Goal: Task Accomplishment & Management: Manage account settings

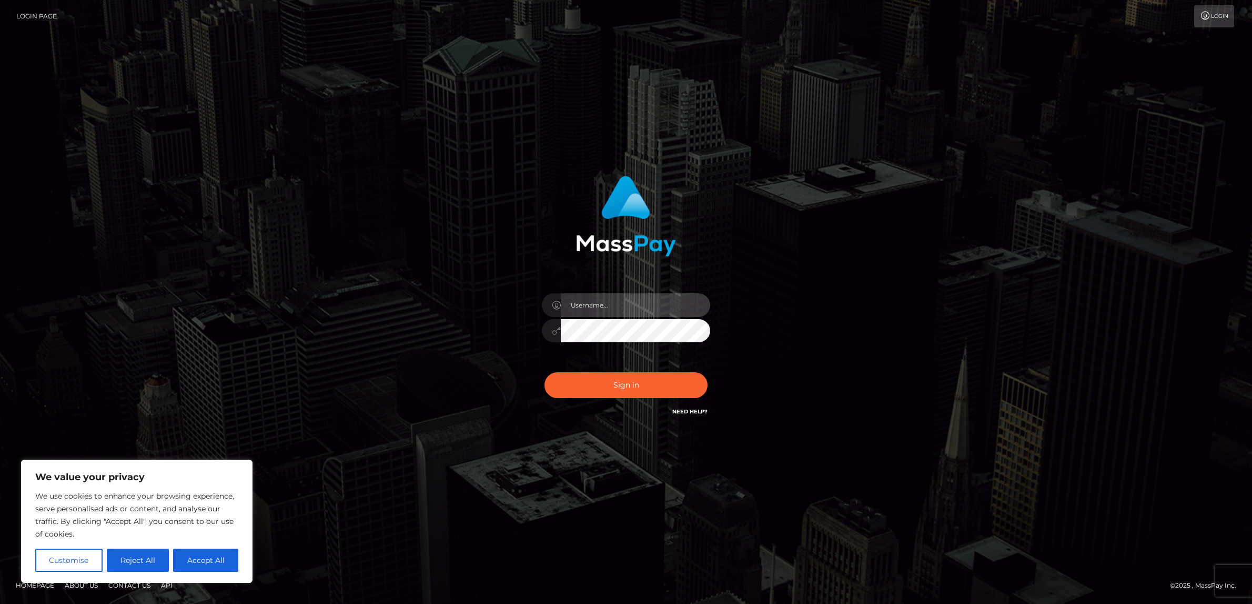
type input "alexism"
click at [589, 388] on button "Sign in" at bounding box center [626, 385] width 163 height 26
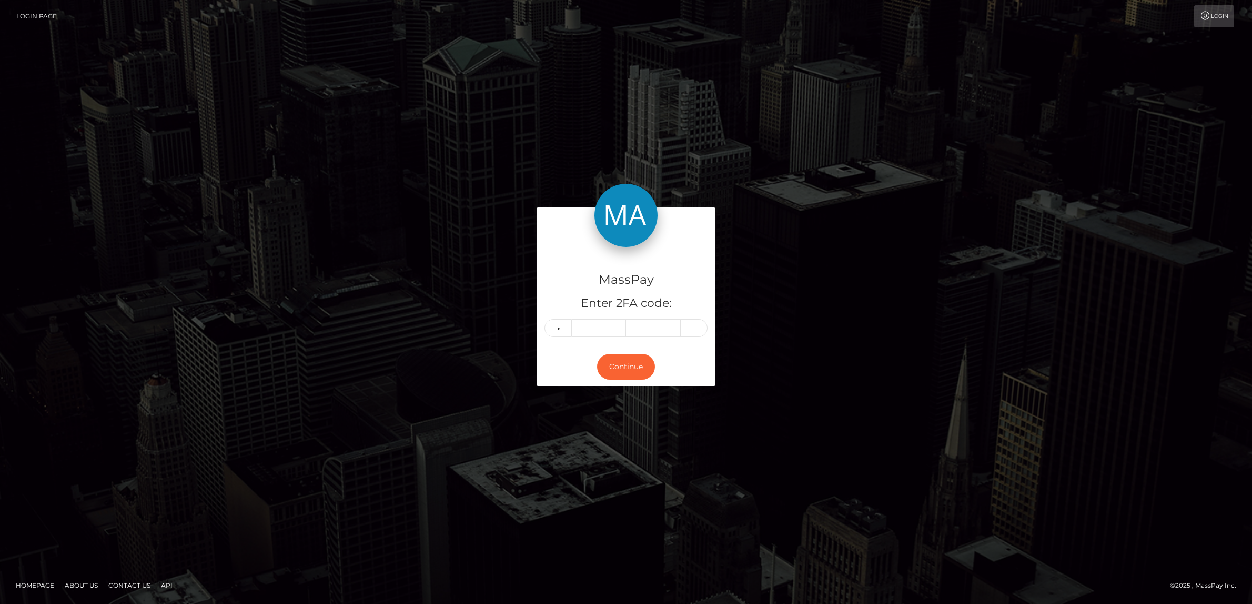
type input "4"
type input "3"
type input "6"
type input "5"
type input "0"
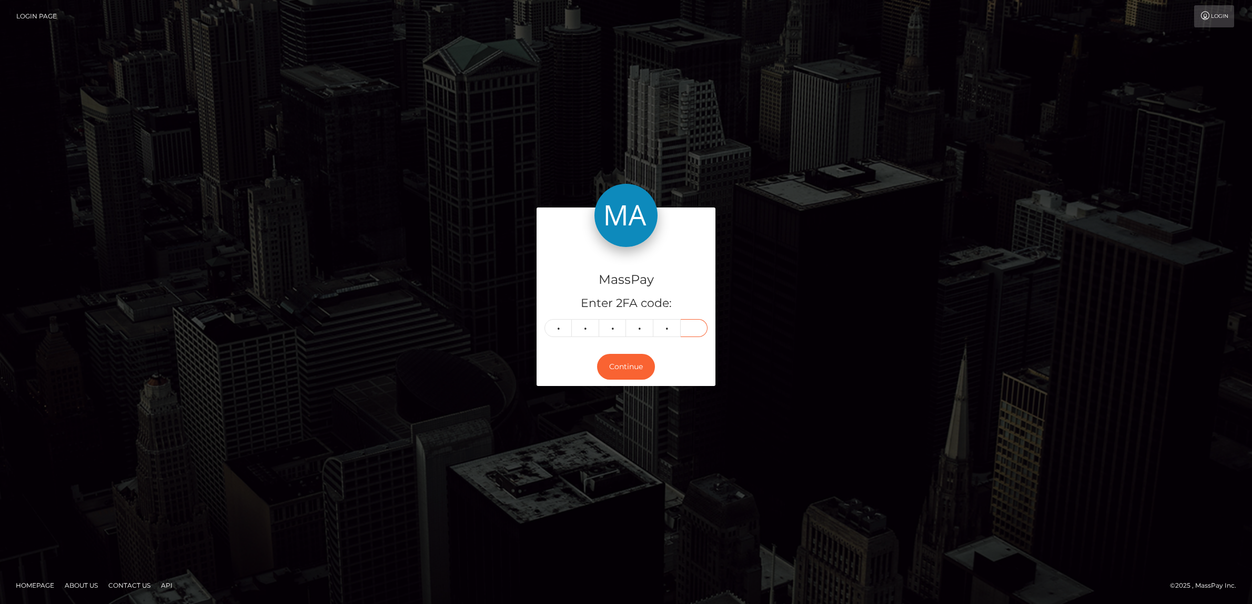
type input "5"
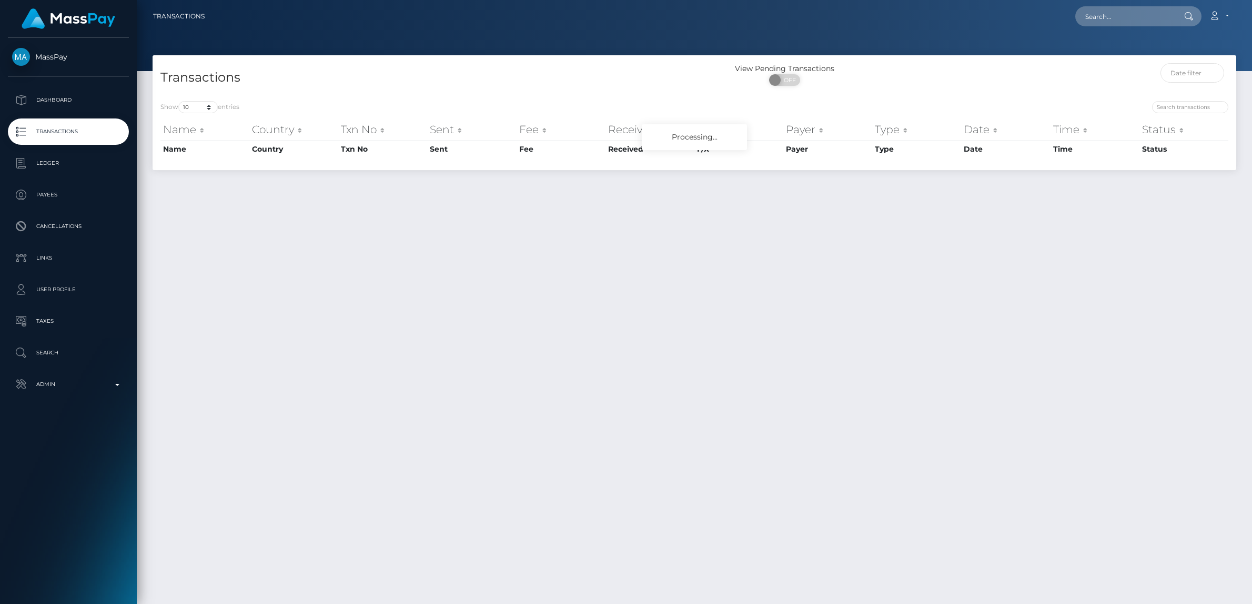
click at [44, 377] on p "Admin" at bounding box center [68, 384] width 113 height 16
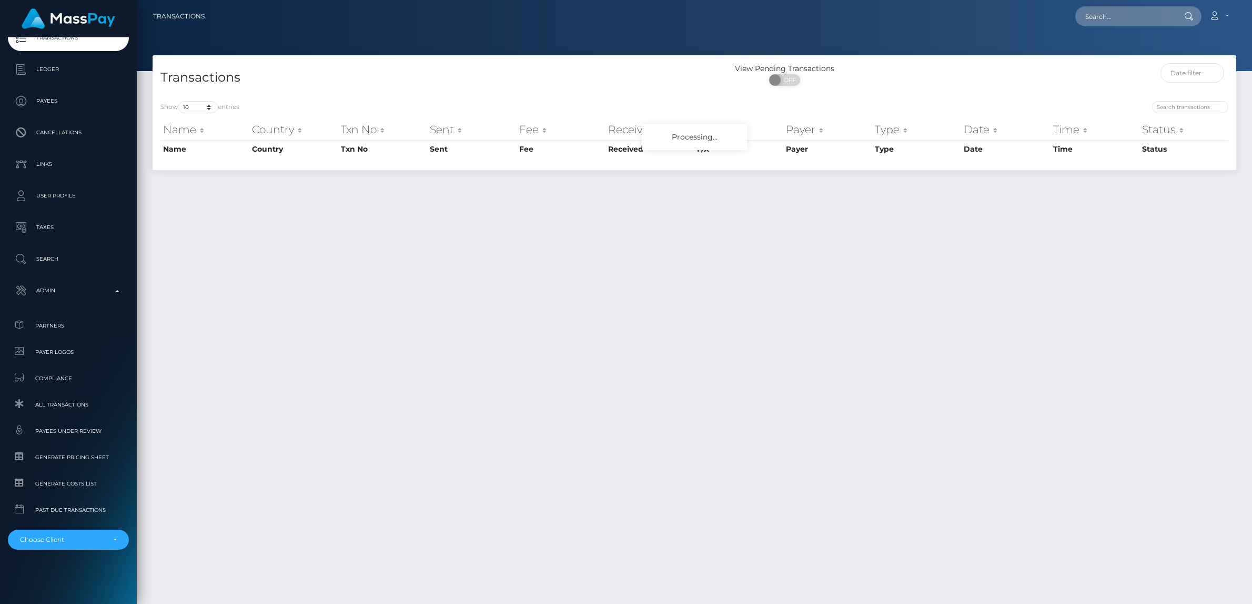
scroll to position [27, 0]
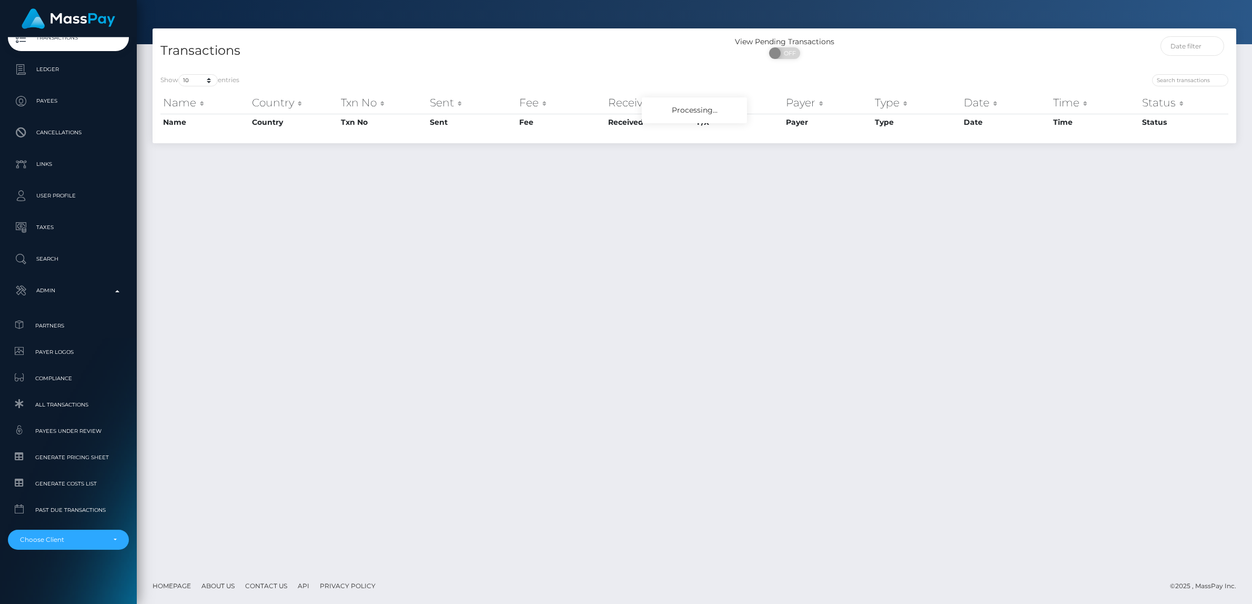
click at [93, 549] on div "MassPay Dashboard Transactions Ledger Payees Cancellations" at bounding box center [68, 319] width 137 height 564
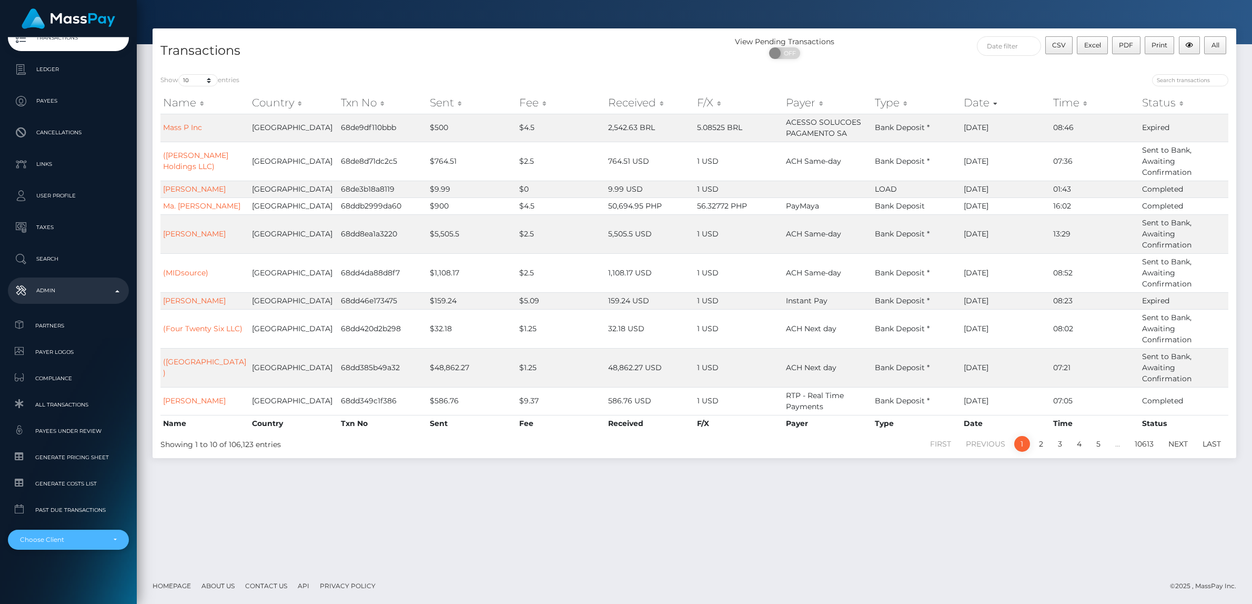
click at [89, 539] on div "Choose Client" at bounding box center [62, 539] width 85 height 8
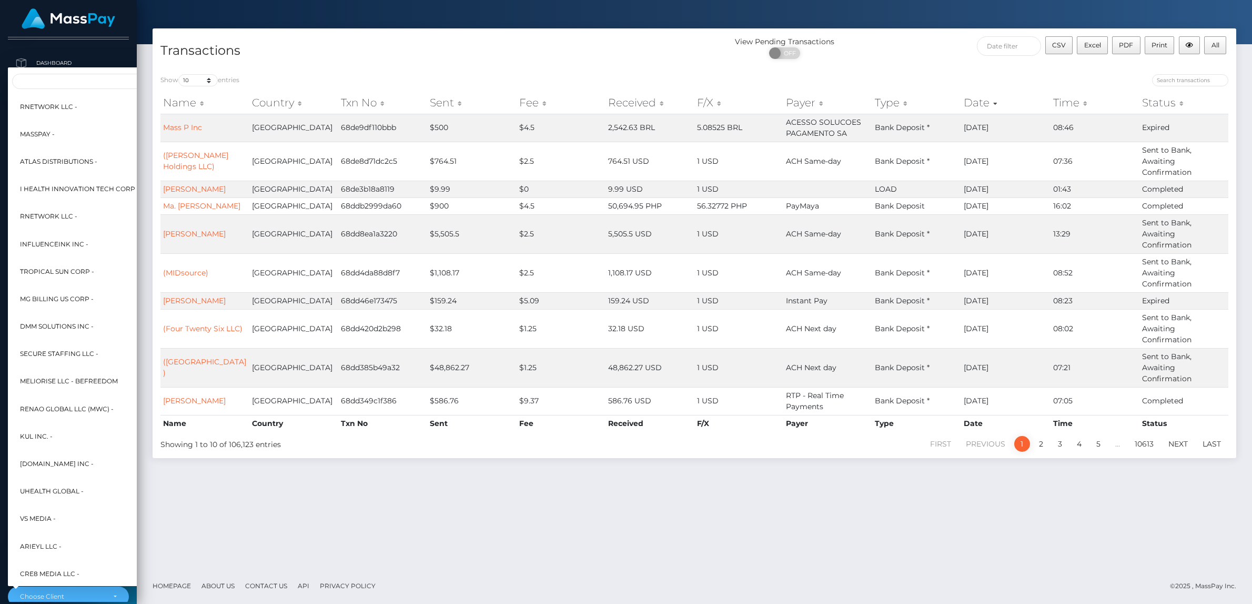
scroll to position [0, 0]
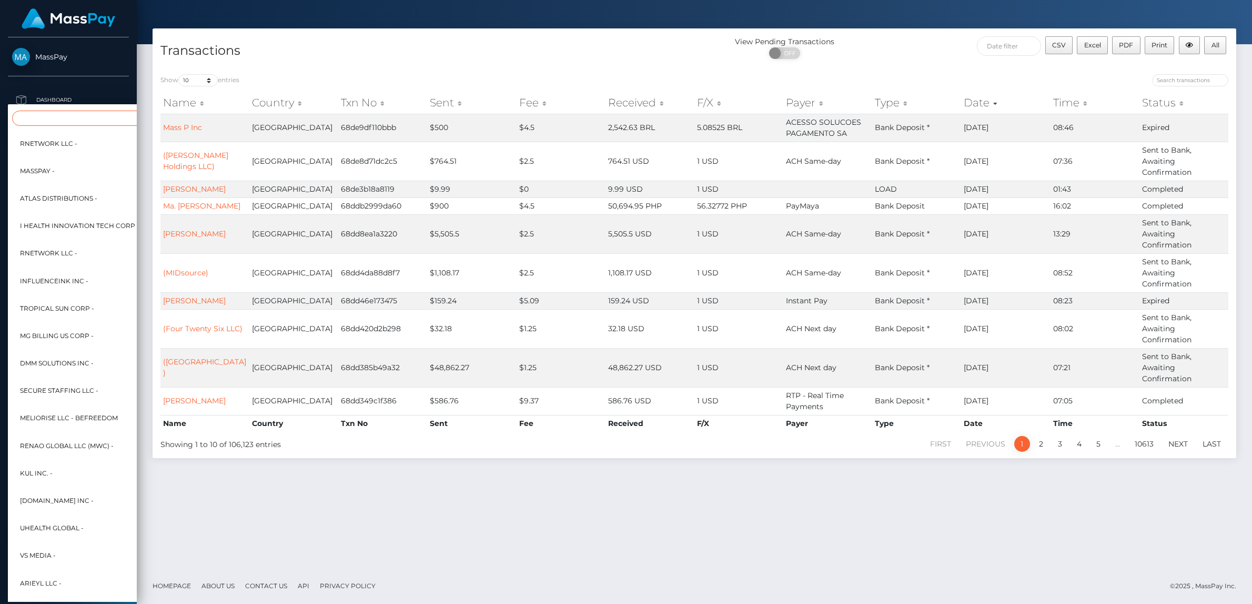
click at [61, 116] on input "Search" at bounding box center [128, 117] width 232 height 15
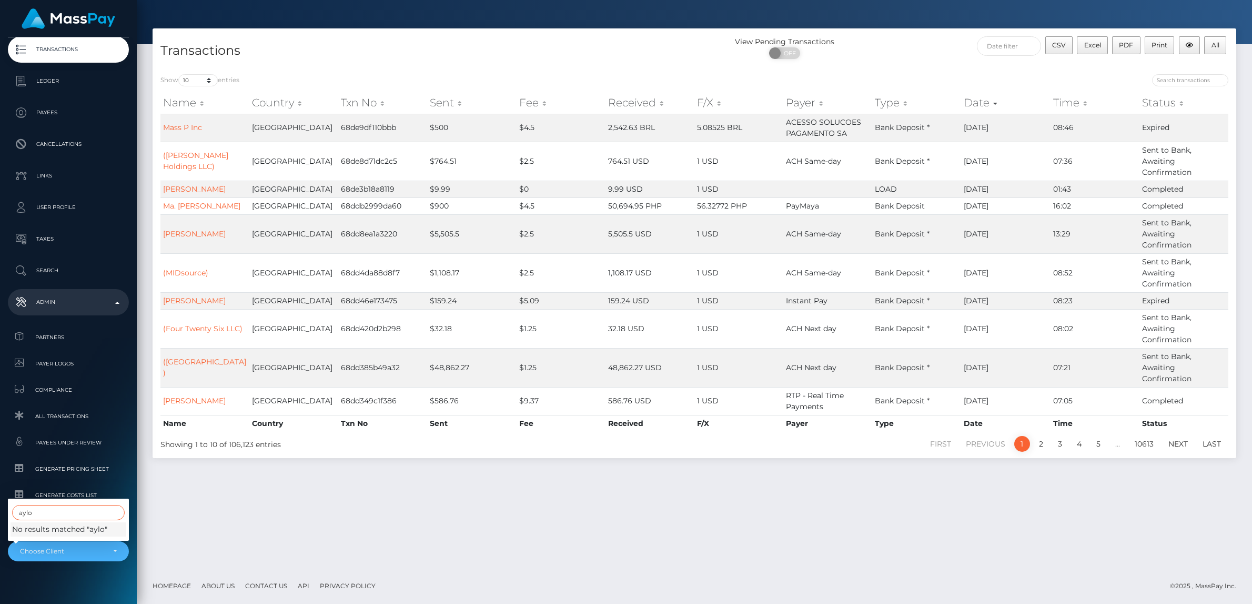
scroll to position [94, 0]
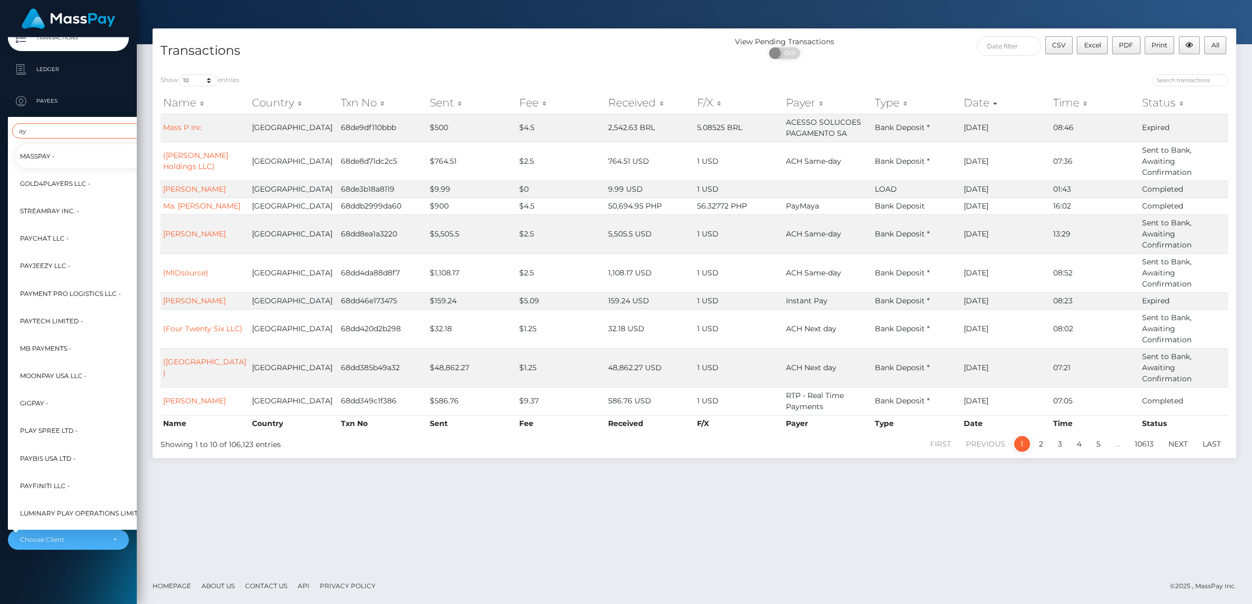
type input "a"
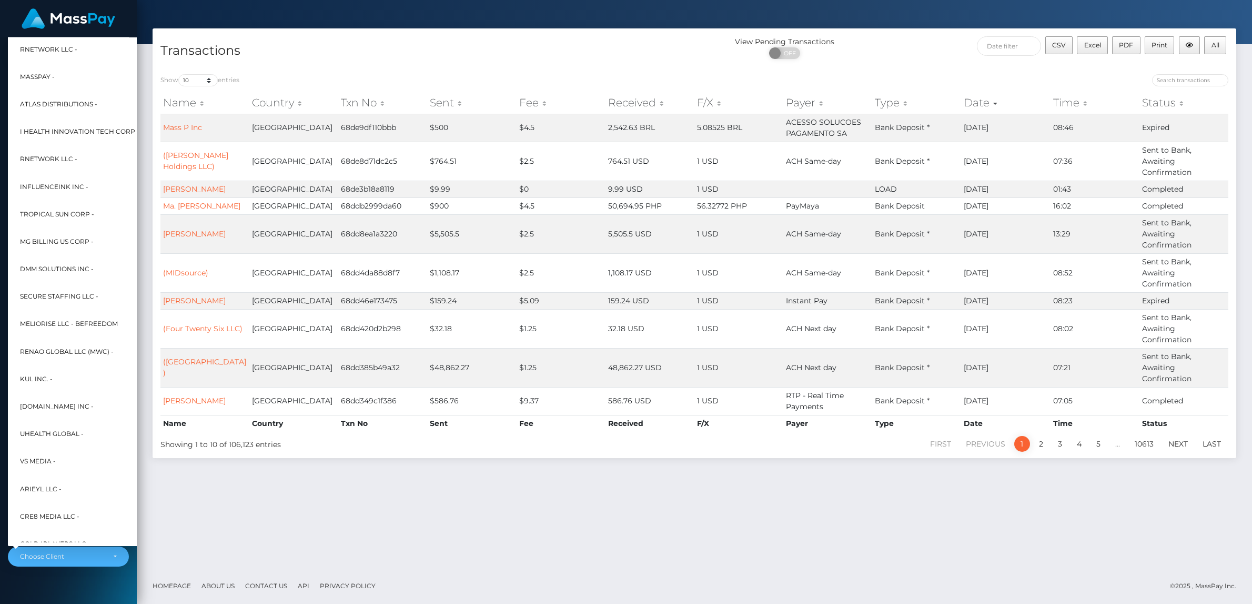
scroll to position [59, 0]
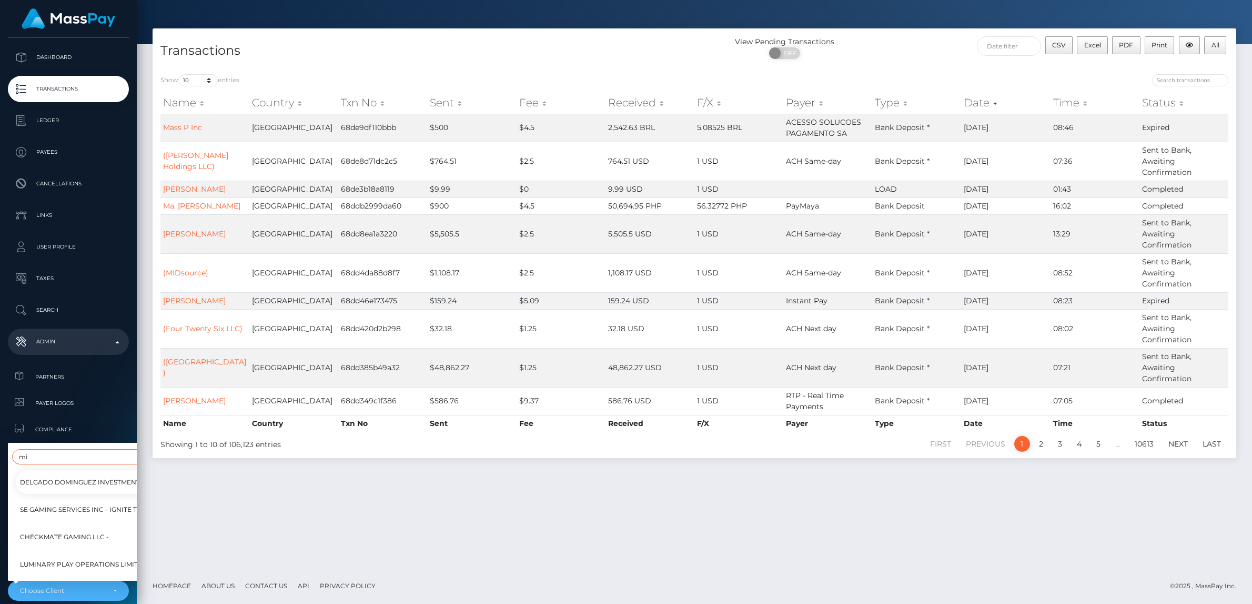
type input "m"
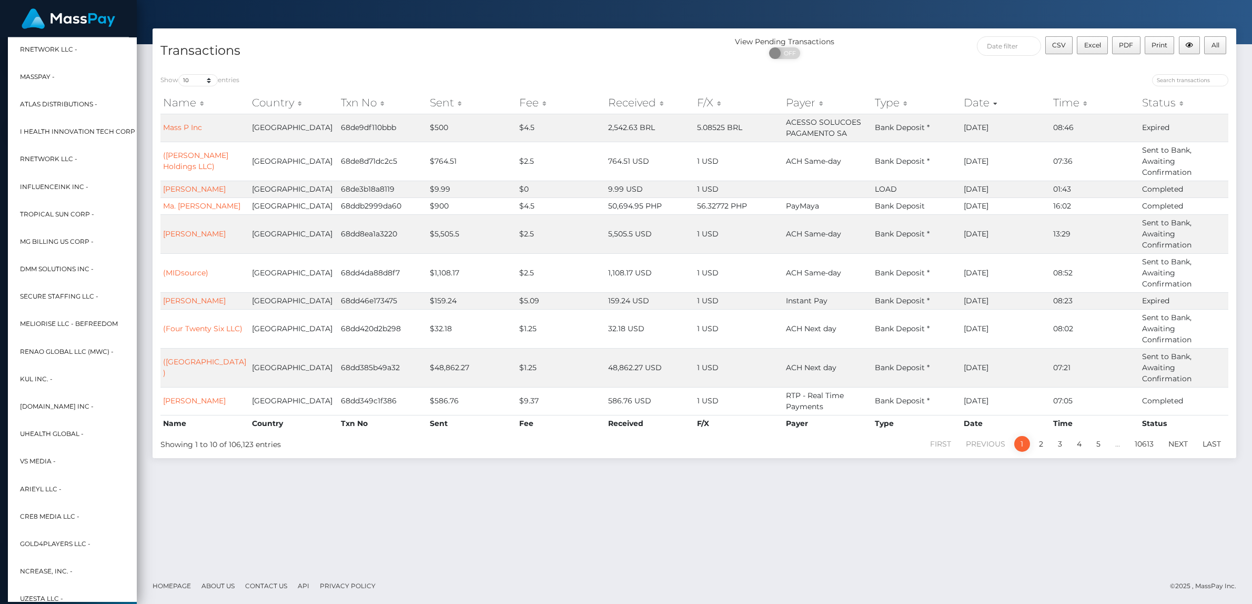
scroll to position [0, 0]
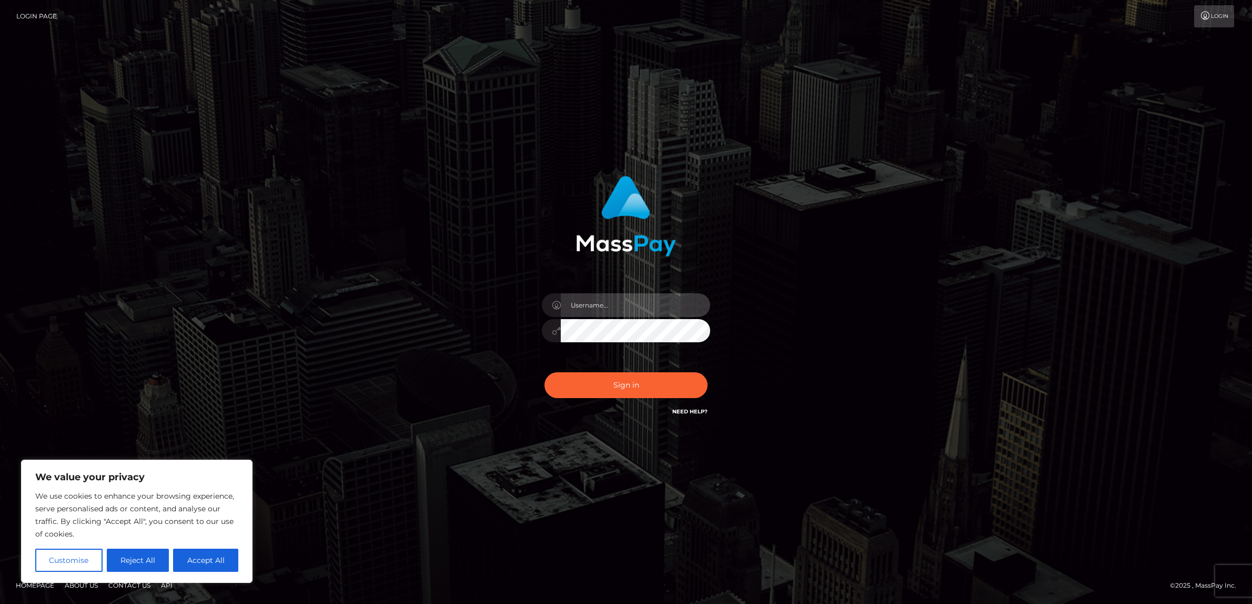
type input "alexism"
click at [601, 384] on button "Sign in" at bounding box center [626, 385] width 163 height 26
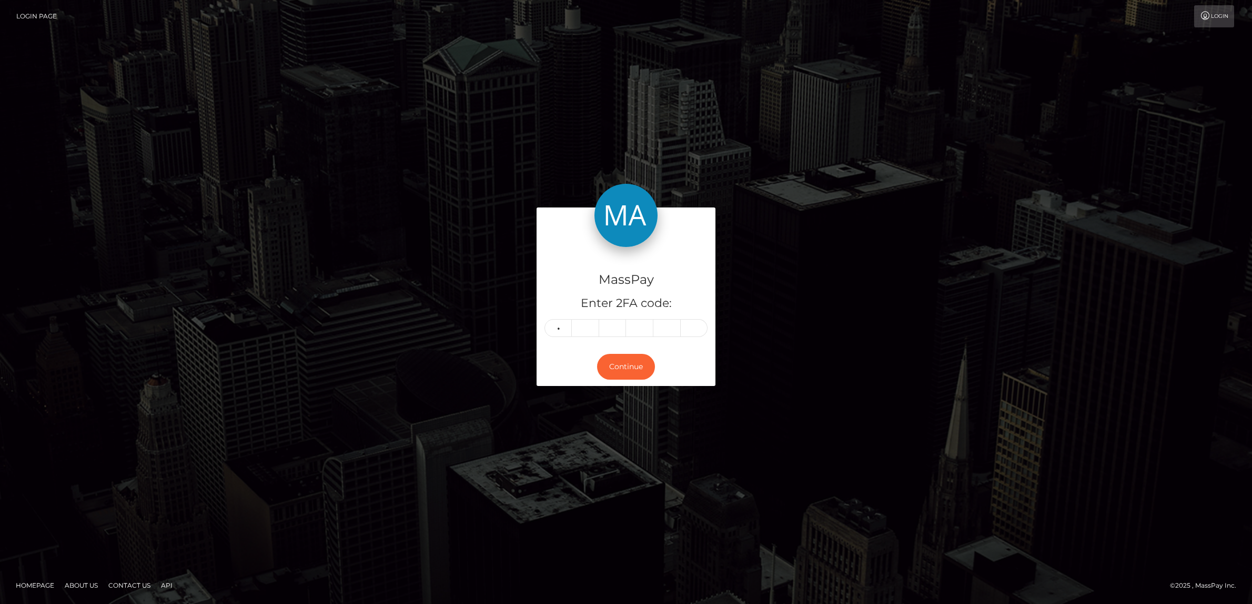
type input "2"
type input "6"
type input "0"
type input "6"
type input "8"
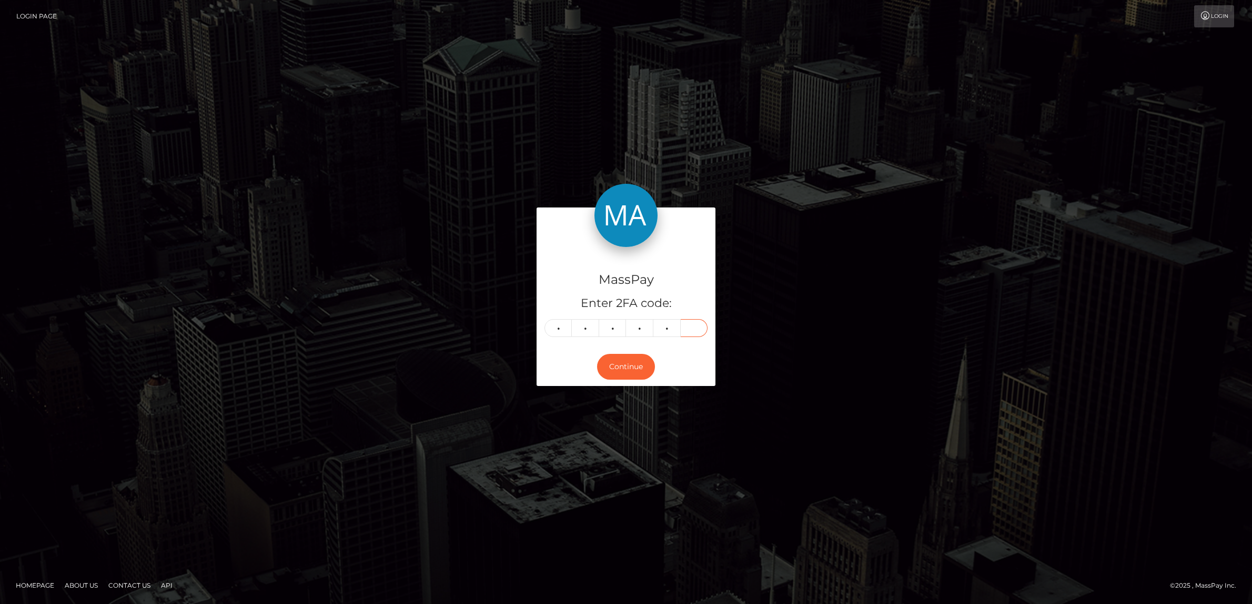
type input "3"
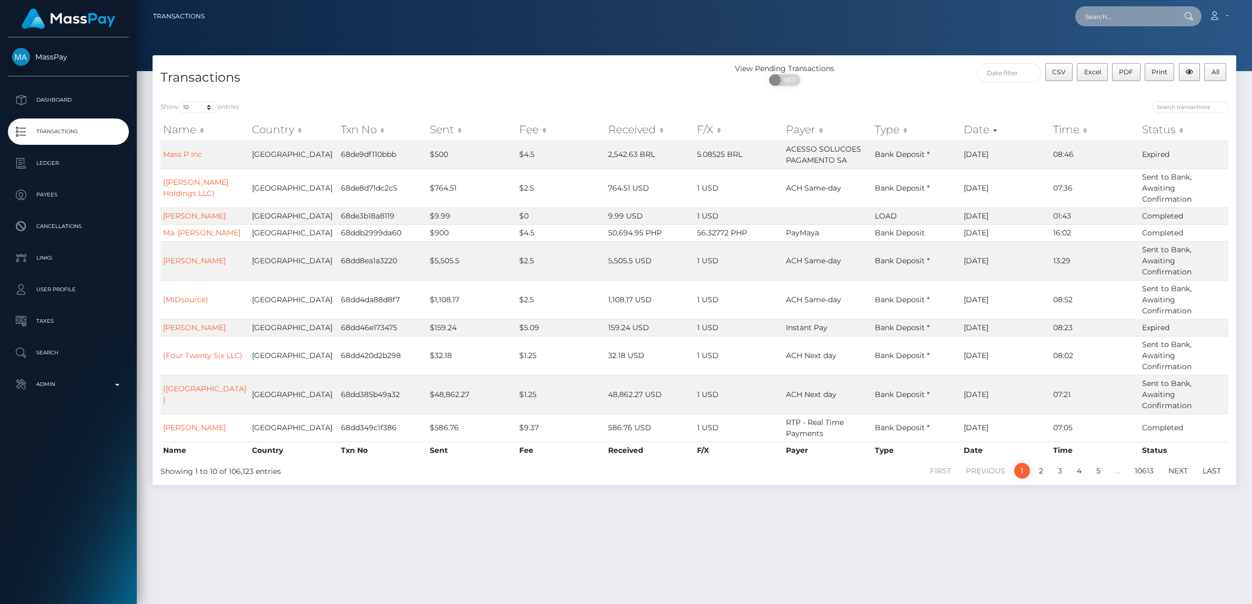
click at [1114, 19] on input "text" at bounding box center [1124, 16] width 99 height 20
paste input "[EMAIL_ADDRESS][DOMAIN_NAME]"
type input "[EMAIL_ADDRESS][DOMAIN_NAME]"
click at [1118, 47] on link "[PERSON_NAME]" at bounding box center [1117, 54] width 84 height 19
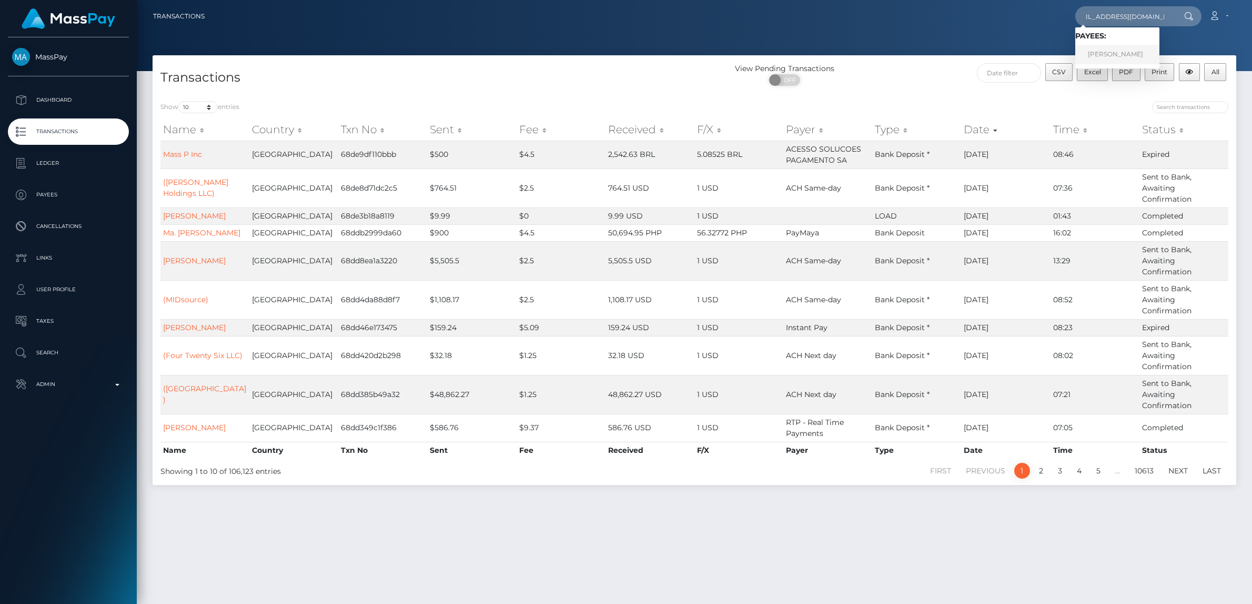
scroll to position [0, 0]
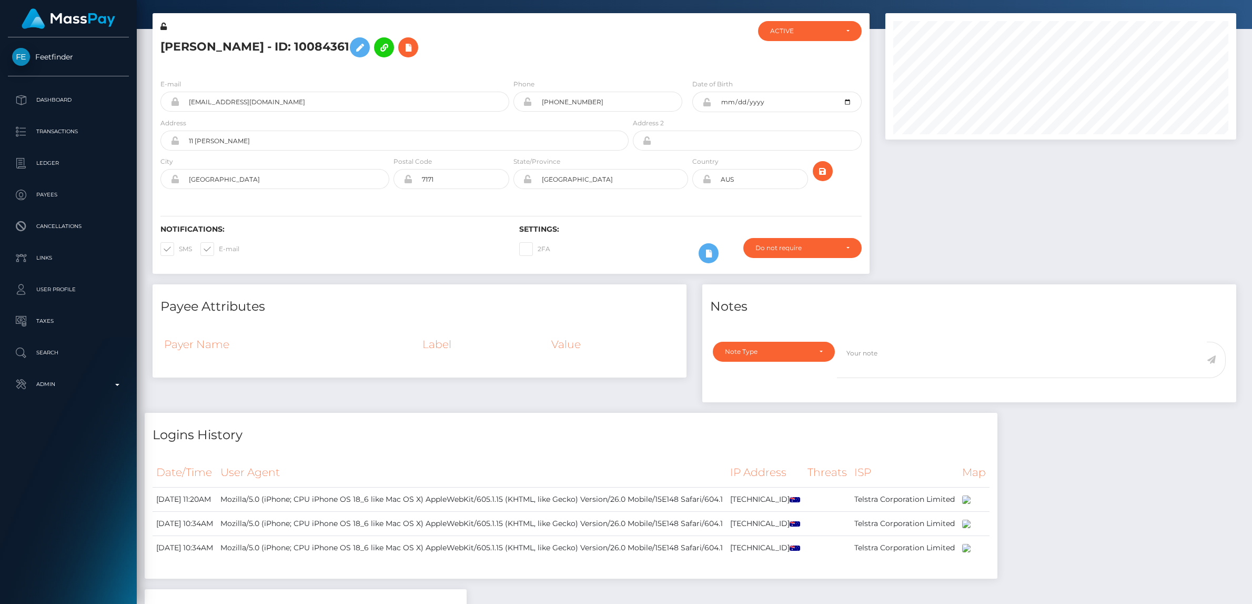
scroll to position [126, 351]
click at [179, 253] on span at bounding box center [179, 249] width 0 height 8
click at [179, 249] on input "SMS" at bounding box center [182, 245] width 7 height 7
checkbox input "false"
click at [219, 253] on span at bounding box center [219, 249] width 0 height 8
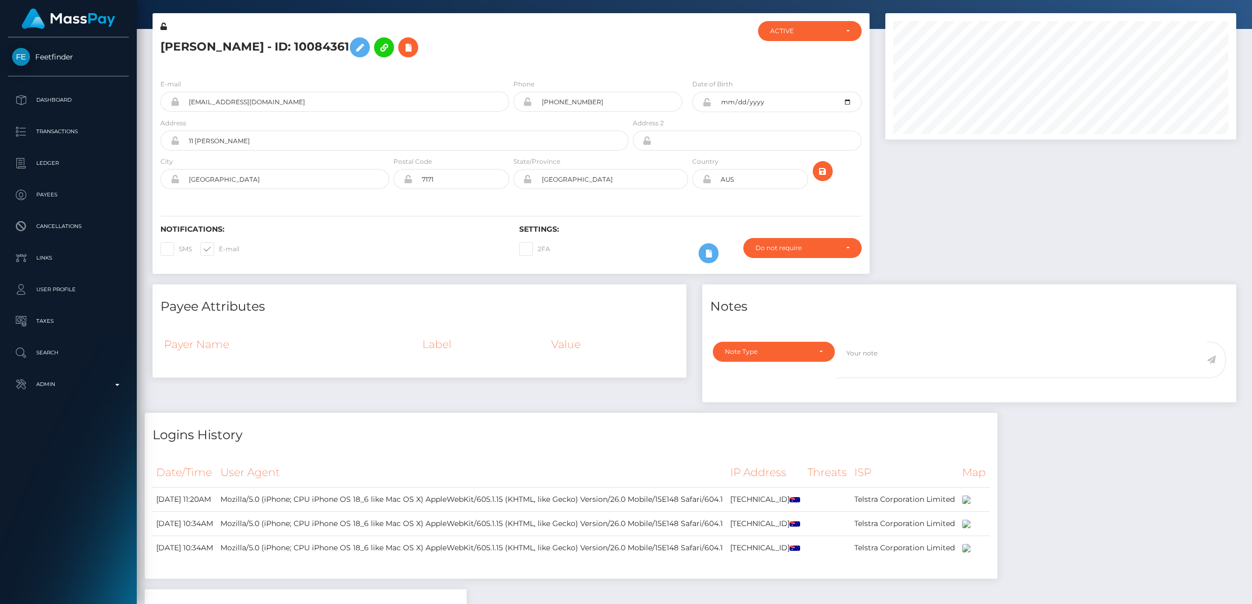
click at [219, 249] on input "E-mail" at bounding box center [222, 245] width 7 height 7
checkbox input "false"
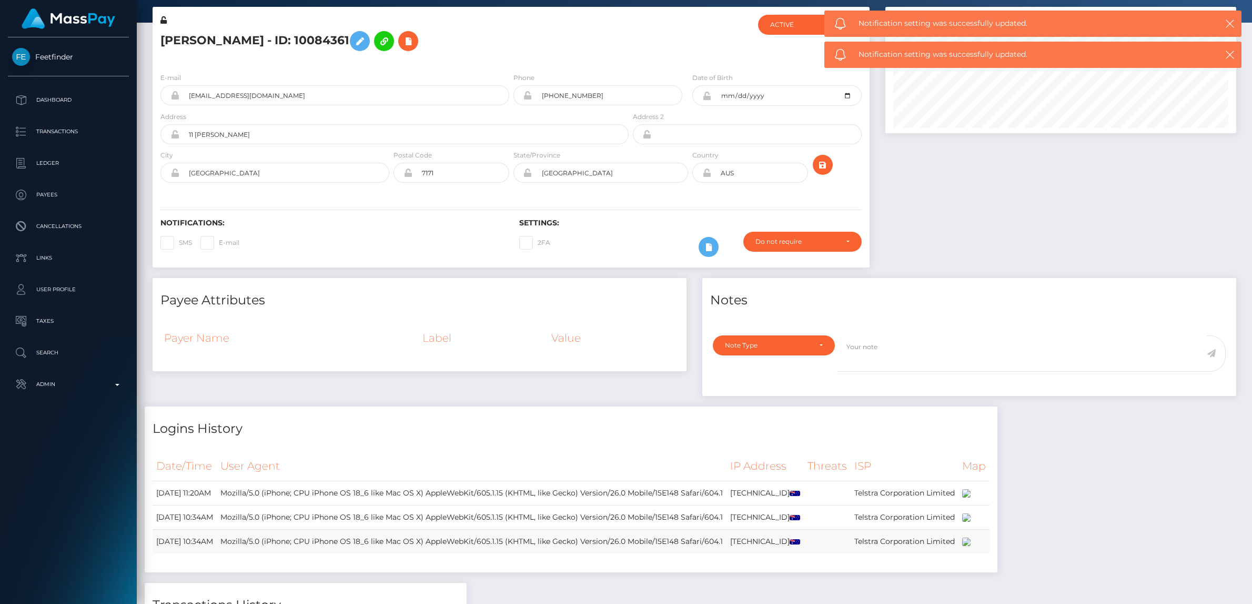
scroll to position [0, 0]
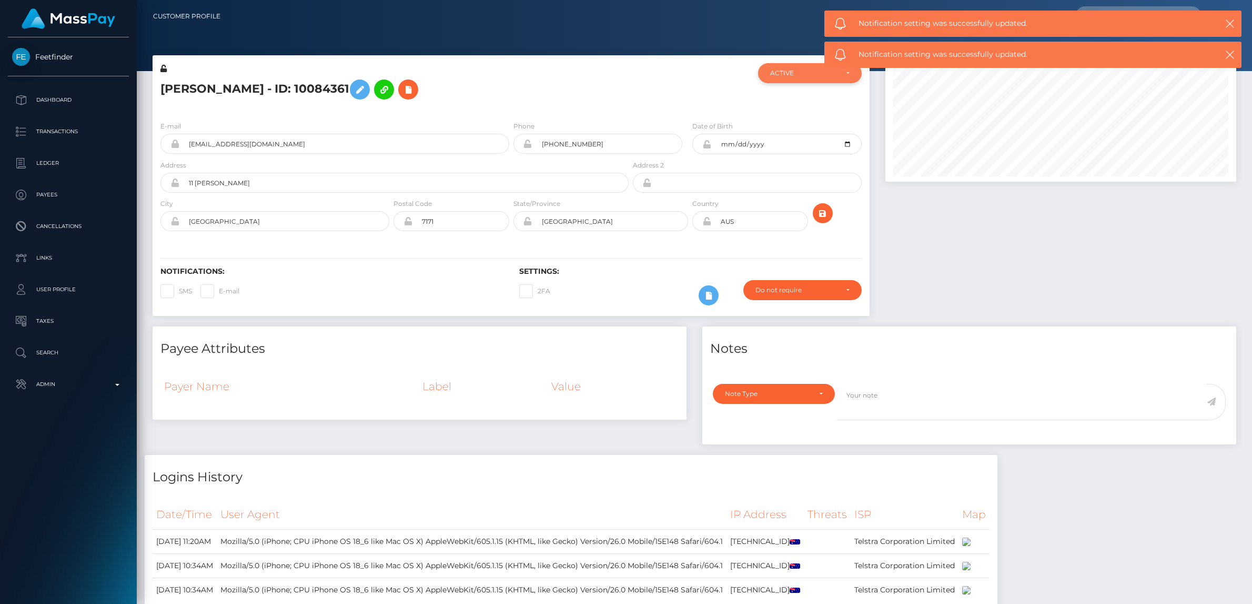
click at [781, 74] on div "ACTIVE" at bounding box center [803, 73] width 67 height 8
click at [791, 142] on span "CLOSED" at bounding box center [784, 145] width 27 height 9
select select "CLOSED"
click at [366, 92] on icon at bounding box center [360, 89] width 13 height 13
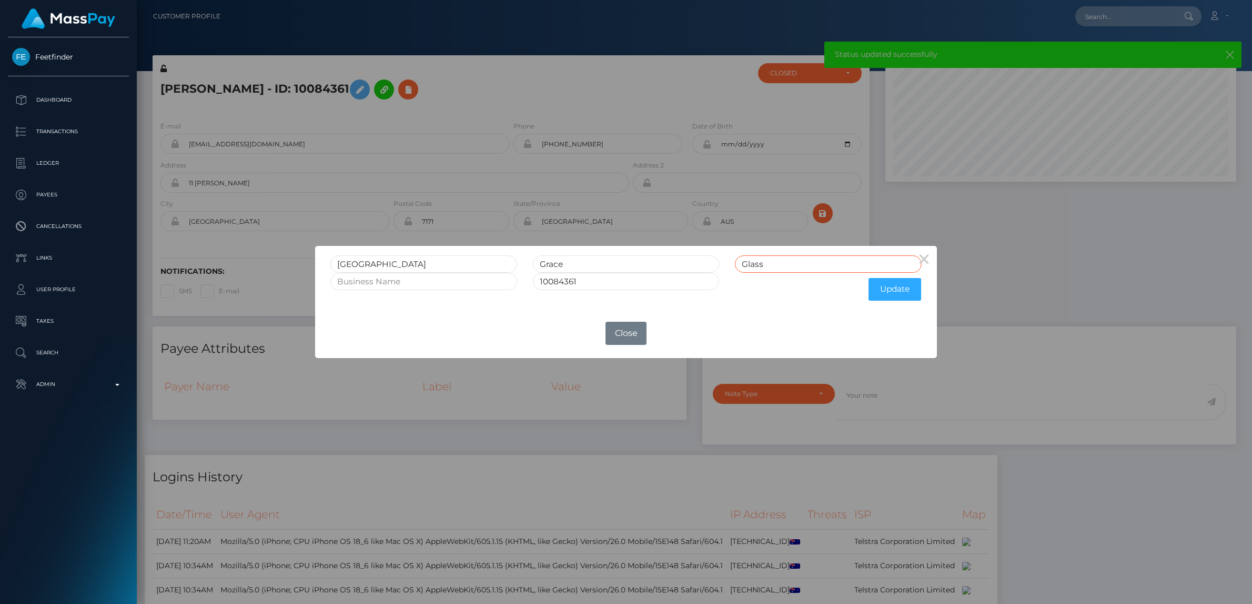
click at [770, 266] on input "Glass" at bounding box center [828, 263] width 187 height 17
type input "Glass CLOSED"
click at [683, 280] on input "10084361" at bounding box center [626, 281] width 187 height 17
type input "10084361 CLOSED"
click at [912, 293] on button "Update" at bounding box center [895, 289] width 53 height 23
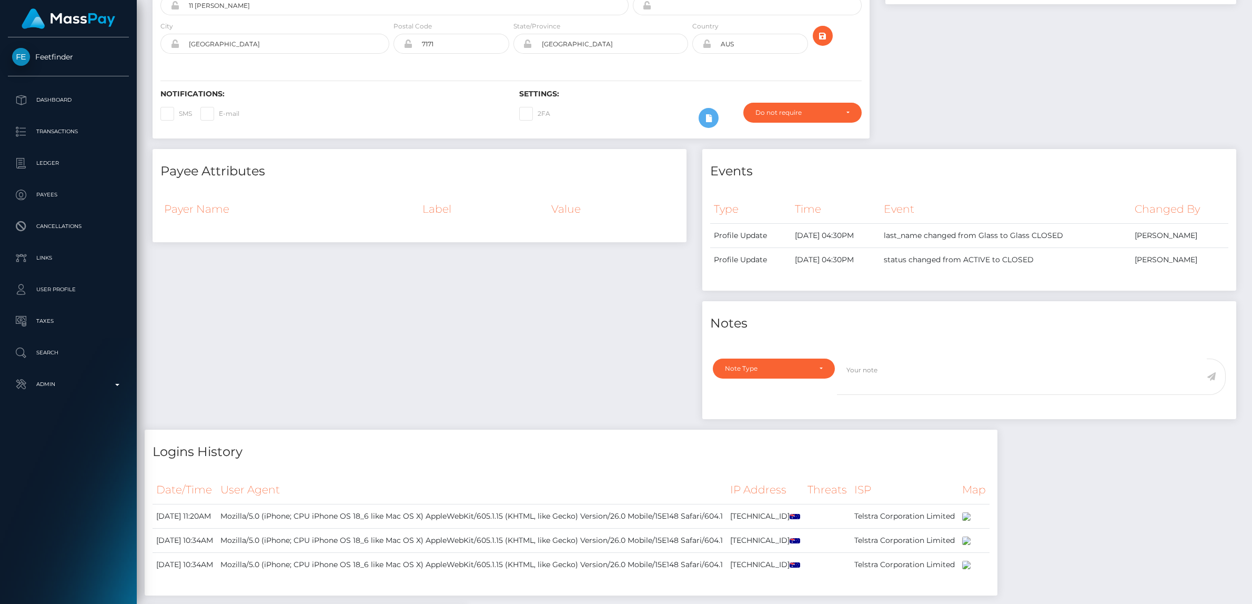
scroll to position [178, 0]
click at [764, 366] on div "Note Type" at bounding box center [768, 368] width 86 height 8
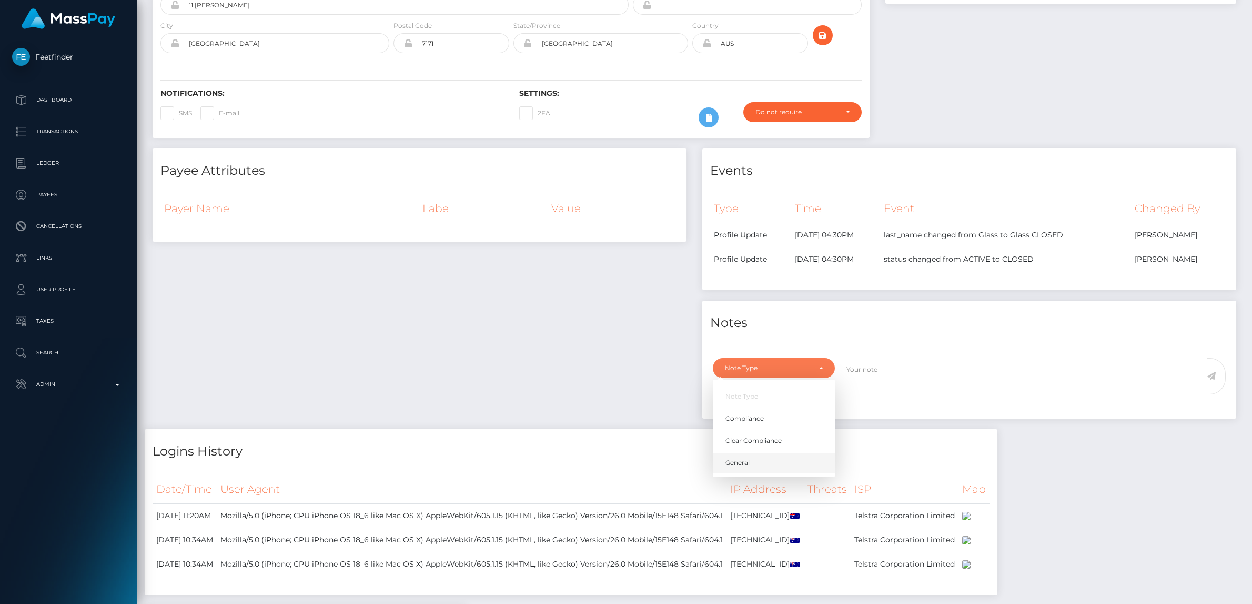
click at [756, 461] on link "General" at bounding box center [774, 462] width 122 height 19
select select "GENERAL"
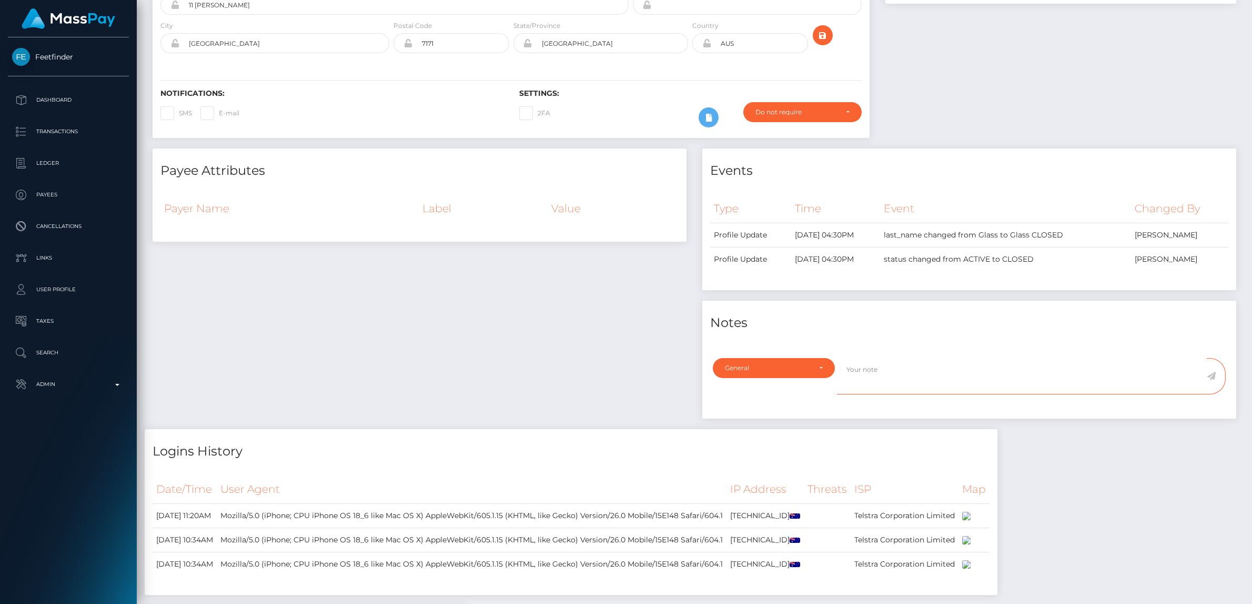
click at [908, 373] on textarea at bounding box center [1022, 376] width 370 height 36
type textarea "a"
type textarea "c"
type textarea "Account closed at user's request via [EMAIL_ADDRESS][DOMAIN_NAME]"
click at [1221, 378] on icon at bounding box center [1220, 375] width 9 height 8
